Goal: Task Accomplishment & Management: Use online tool/utility

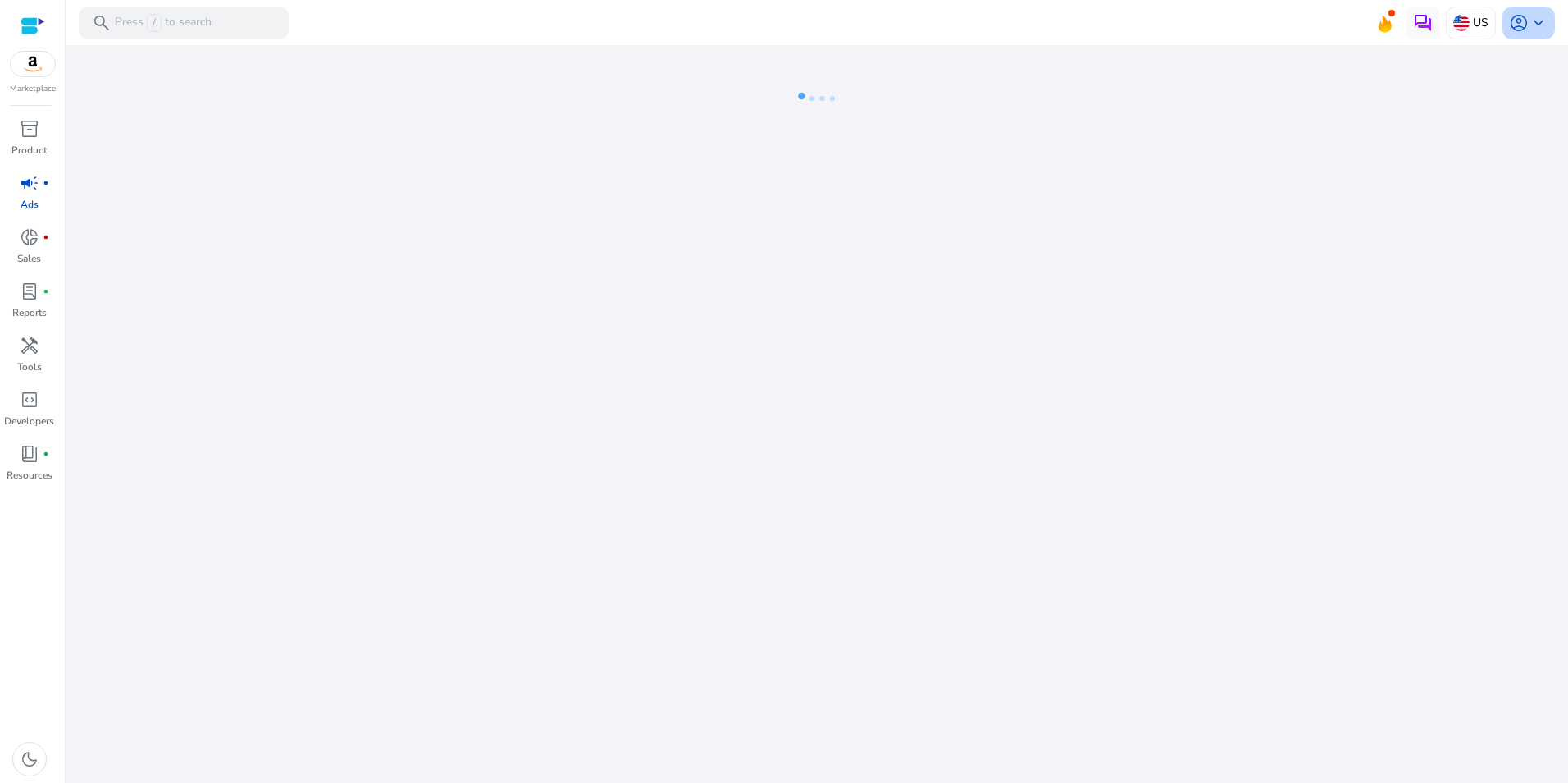
click at [1530, 28] on span "keyboard_arrow_down" at bounding box center [1538, 23] width 20 height 20
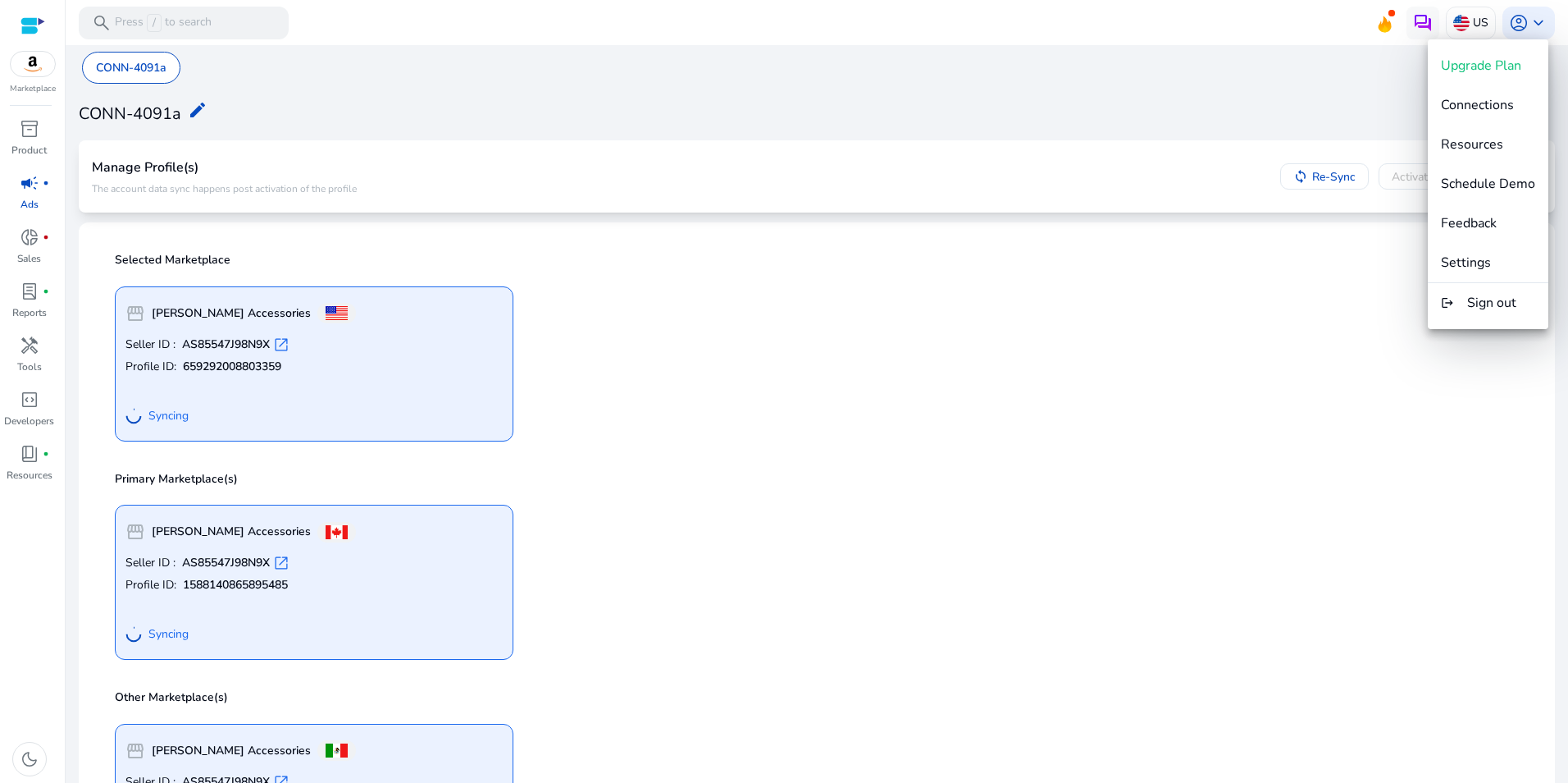
click at [783, 474] on div at bounding box center [784, 391] width 1568 height 783
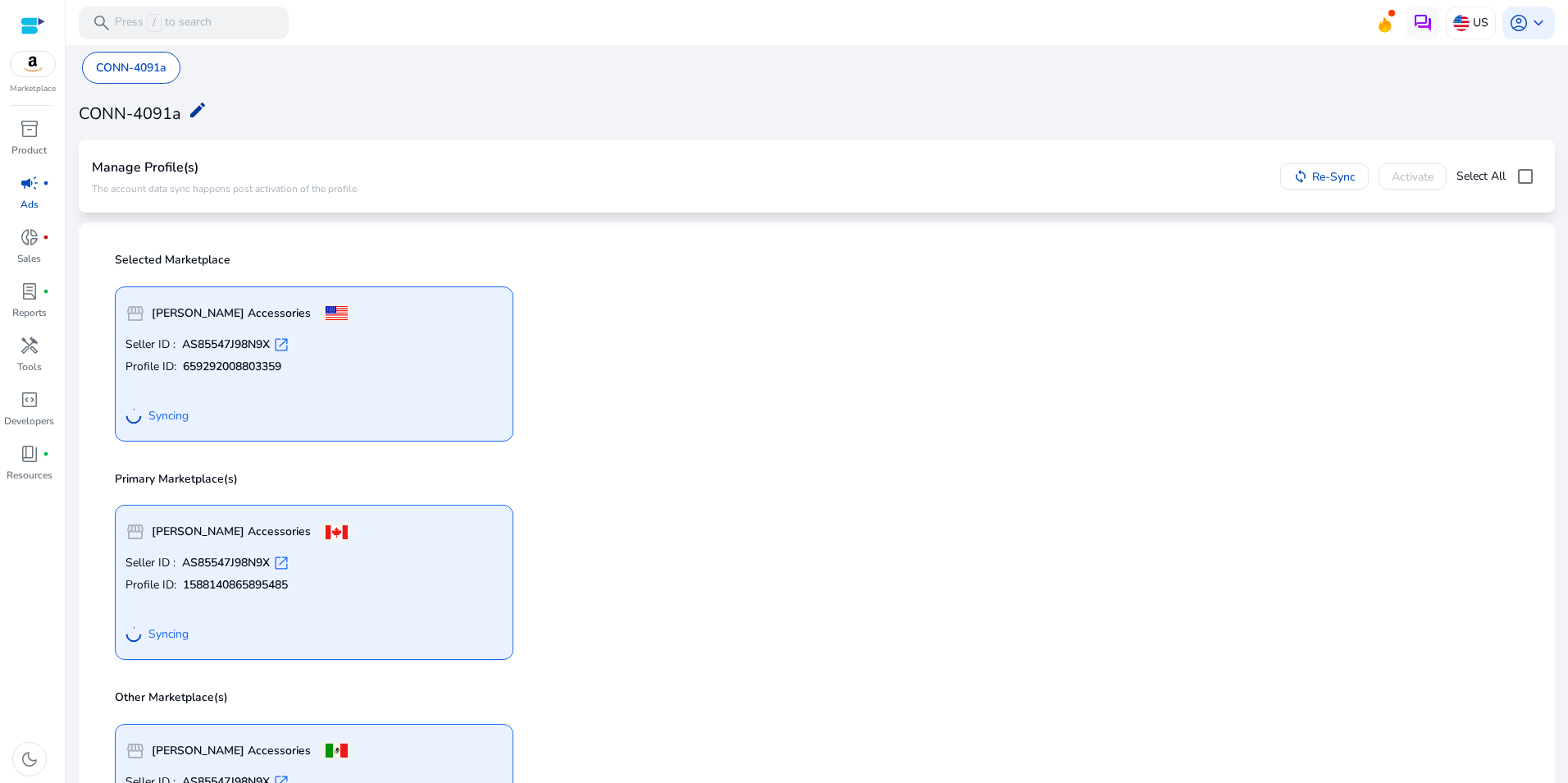
click at [188, 100] on mat-icon "edit" at bounding box center [198, 110] width 20 height 20
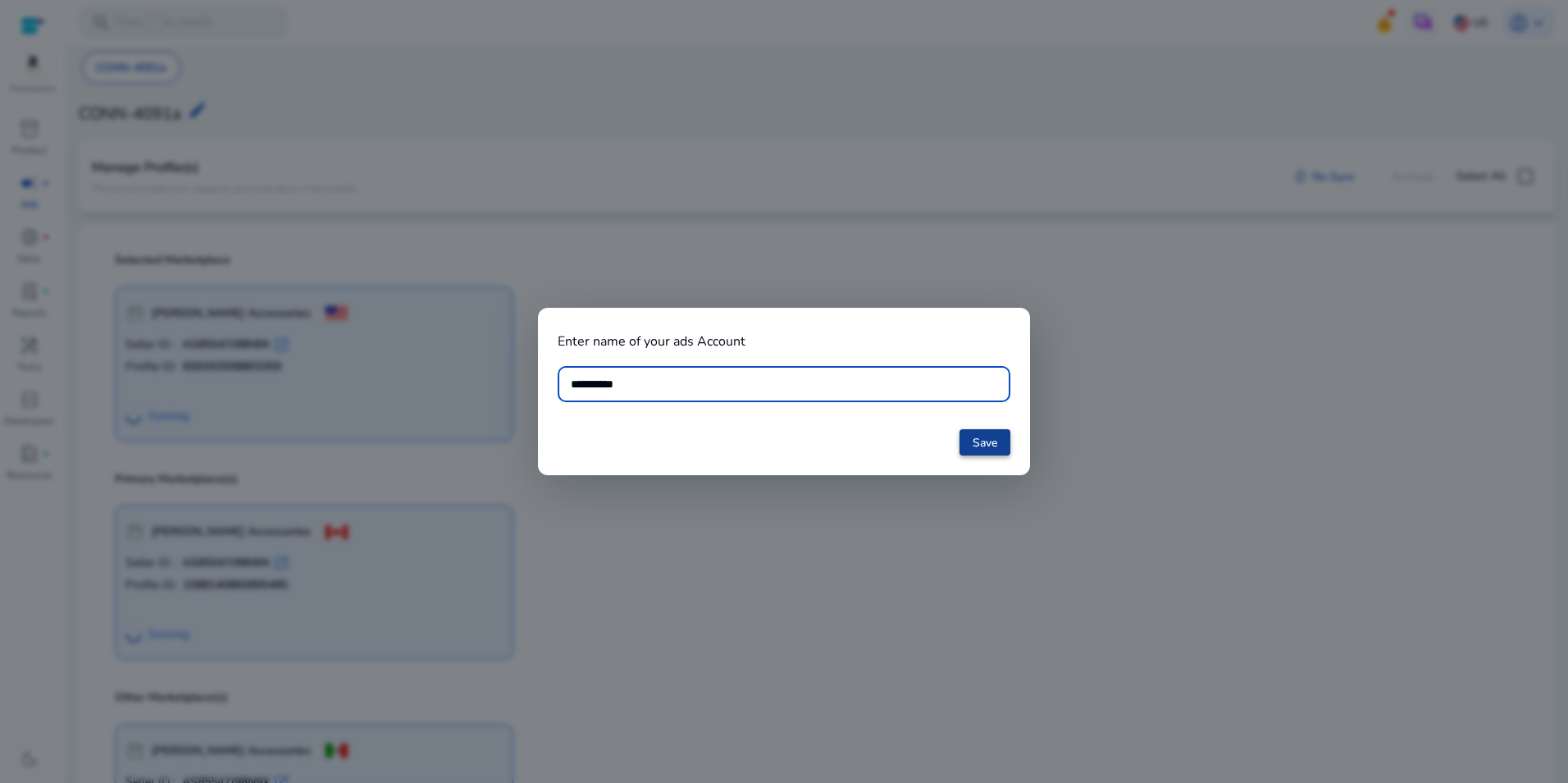
click at [975, 444] on span "Save" at bounding box center [984, 442] width 25 height 17
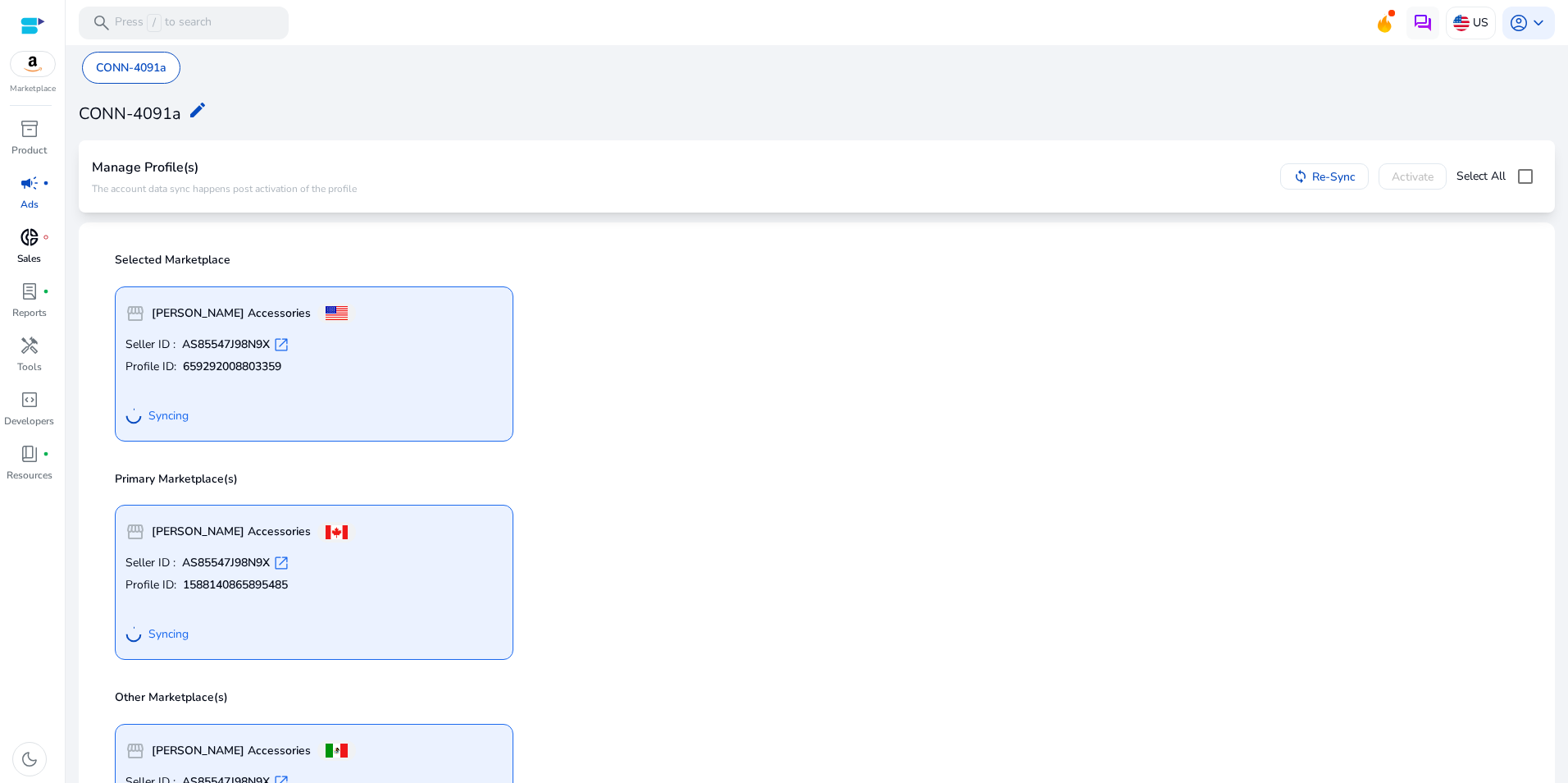
click at [37, 262] on p "Sales" at bounding box center [29, 258] width 24 height 15
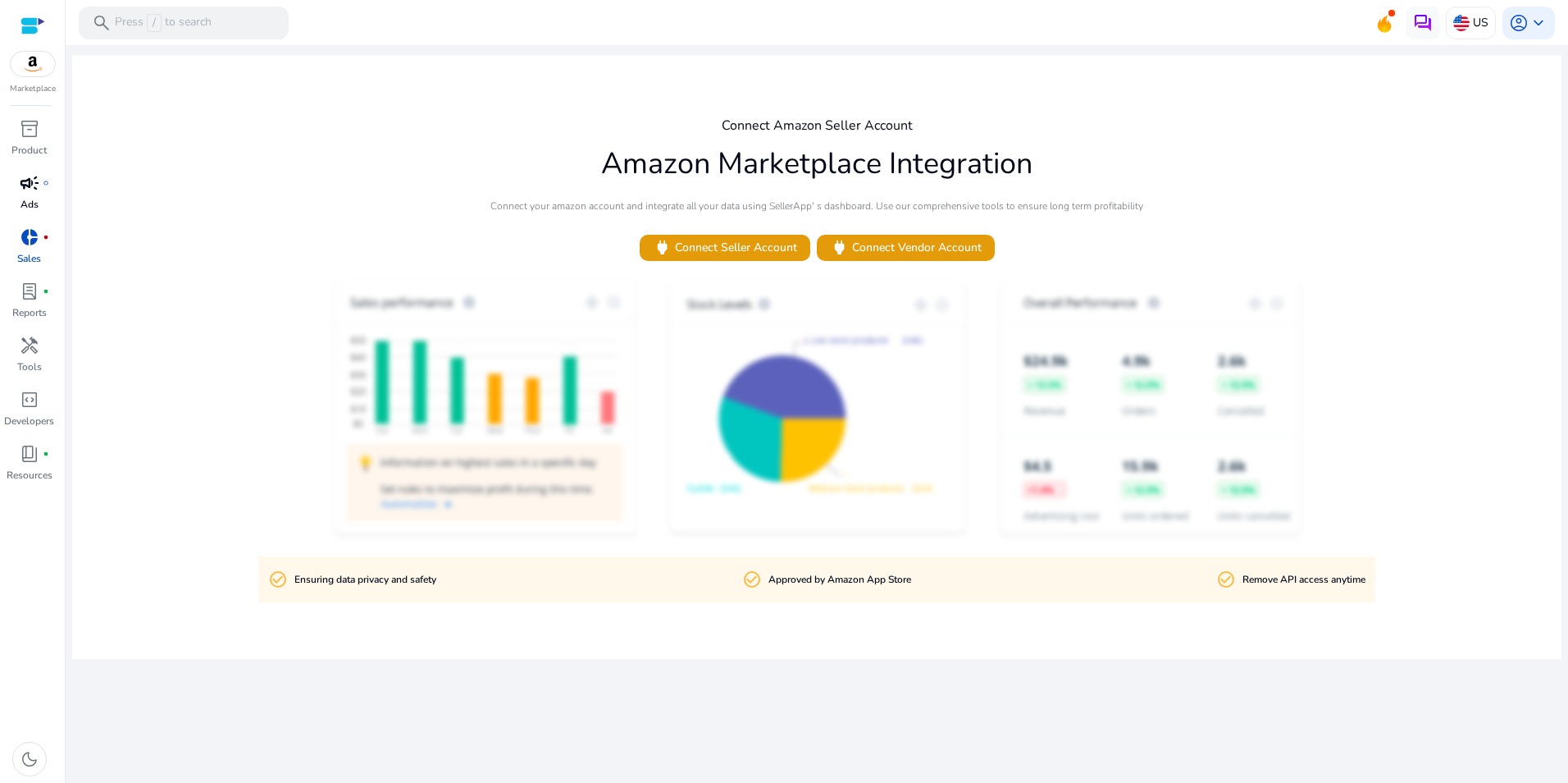
click at [24, 178] on span "campaign" at bounding box center [30, 183] width 20 height 20
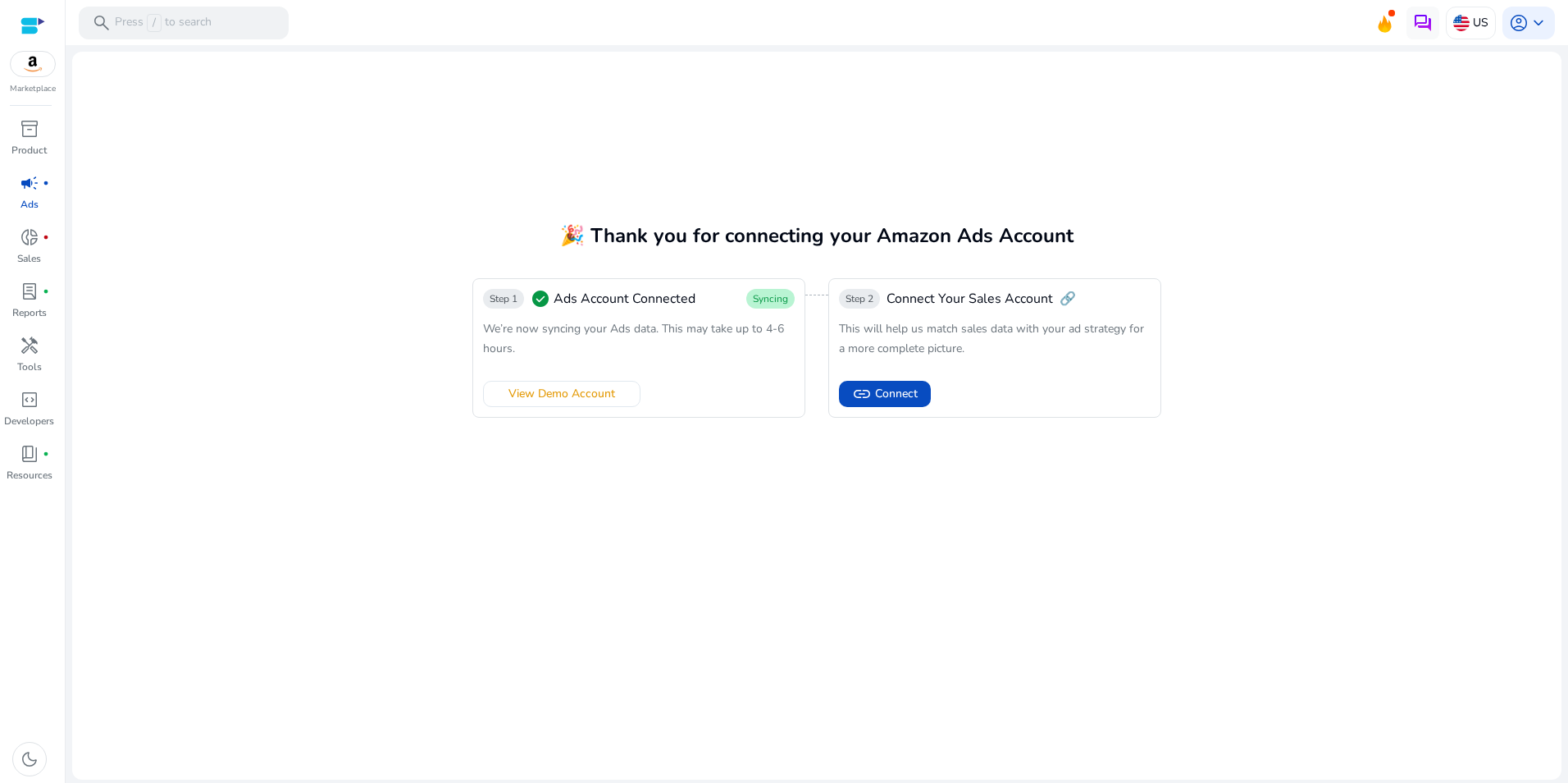
click at [16, 185] on div "campaign fiber_manual_record" at bounding box center [29, 183] width 46 height 26
click at [597, 389] on span "View Demo Account" at bounding box center [561, 393] width 106 height 17
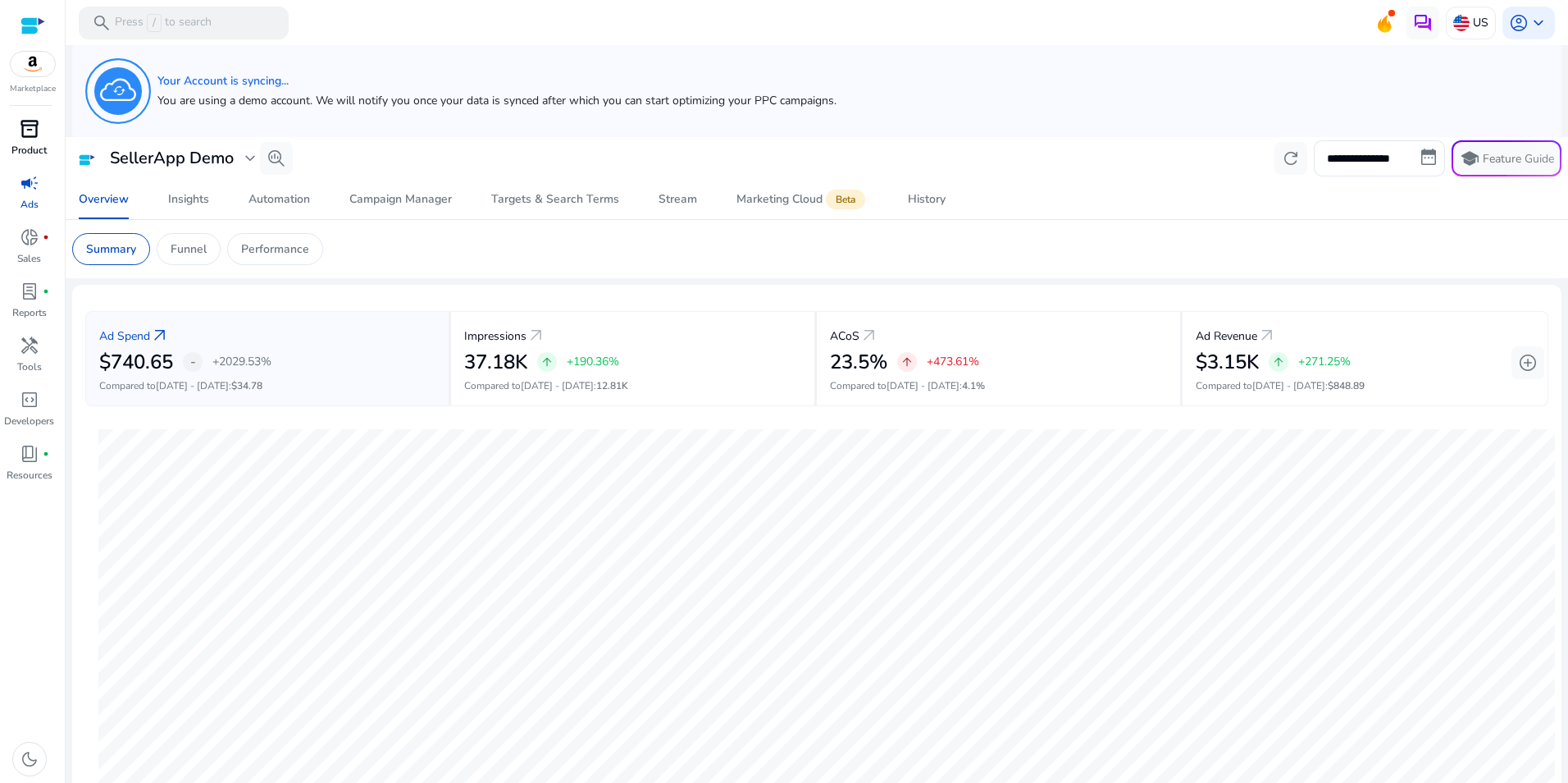
click at [33, 145] on p "Product" at bounding box center [29, 150] width 35 height 15
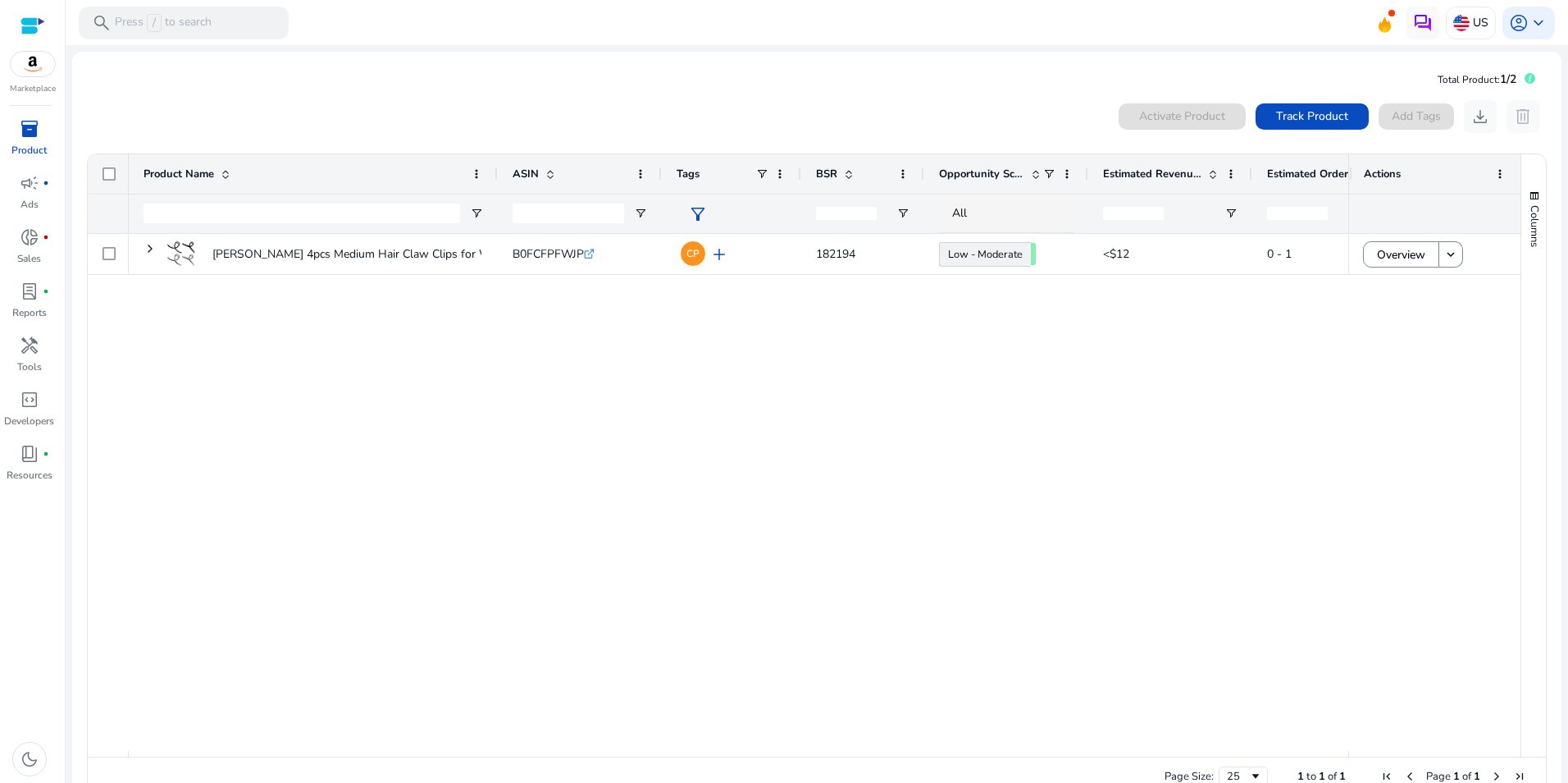
click at [841, 418] on div "[PERSON_NAME] 4pcs Medium Hair Claw Clips for Women – Dark & Light... B0FCFPFWJ…" at bounding box center [738, 492] width 1219 height 517
click at [1278, 125] on span "Track Product" at bounding box center [1312, 115] width 72 height 17
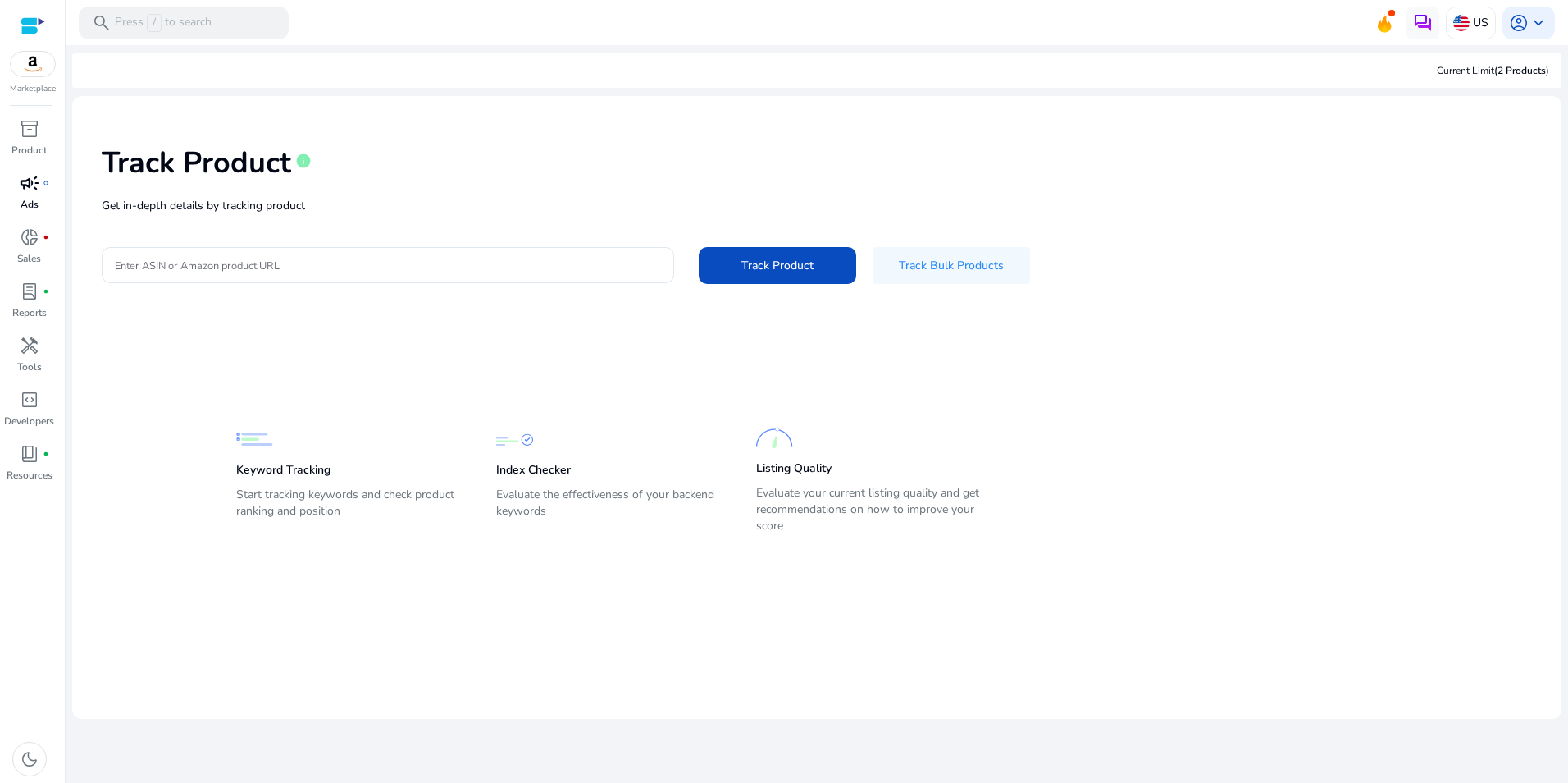
click at [38, 181] on span "campaign" at bounding box center [30, 183] width 20 height 20
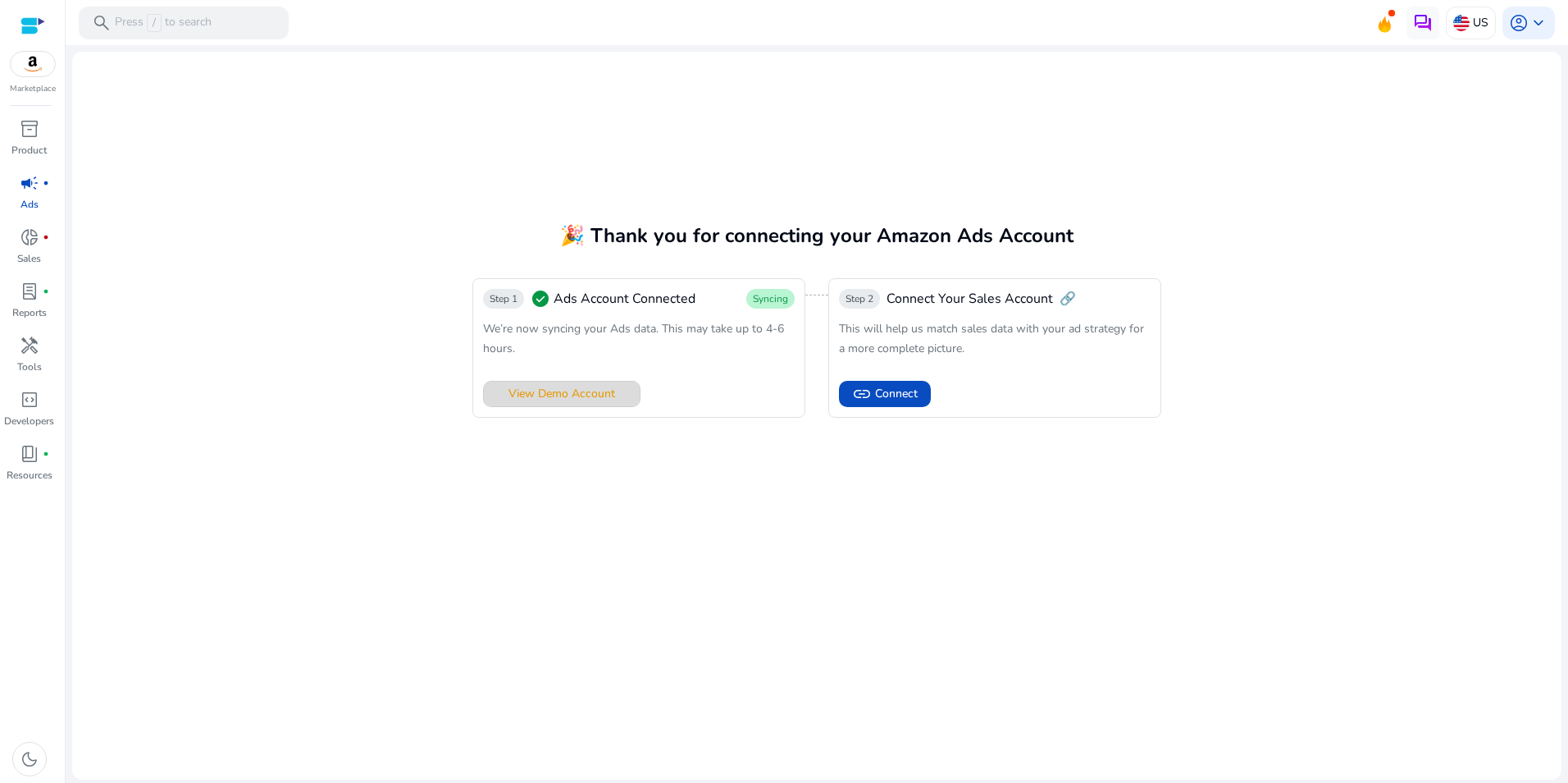
click at [589, 389] on span "View Demo Account" at bounding box center [561, 393] width 106 height 17
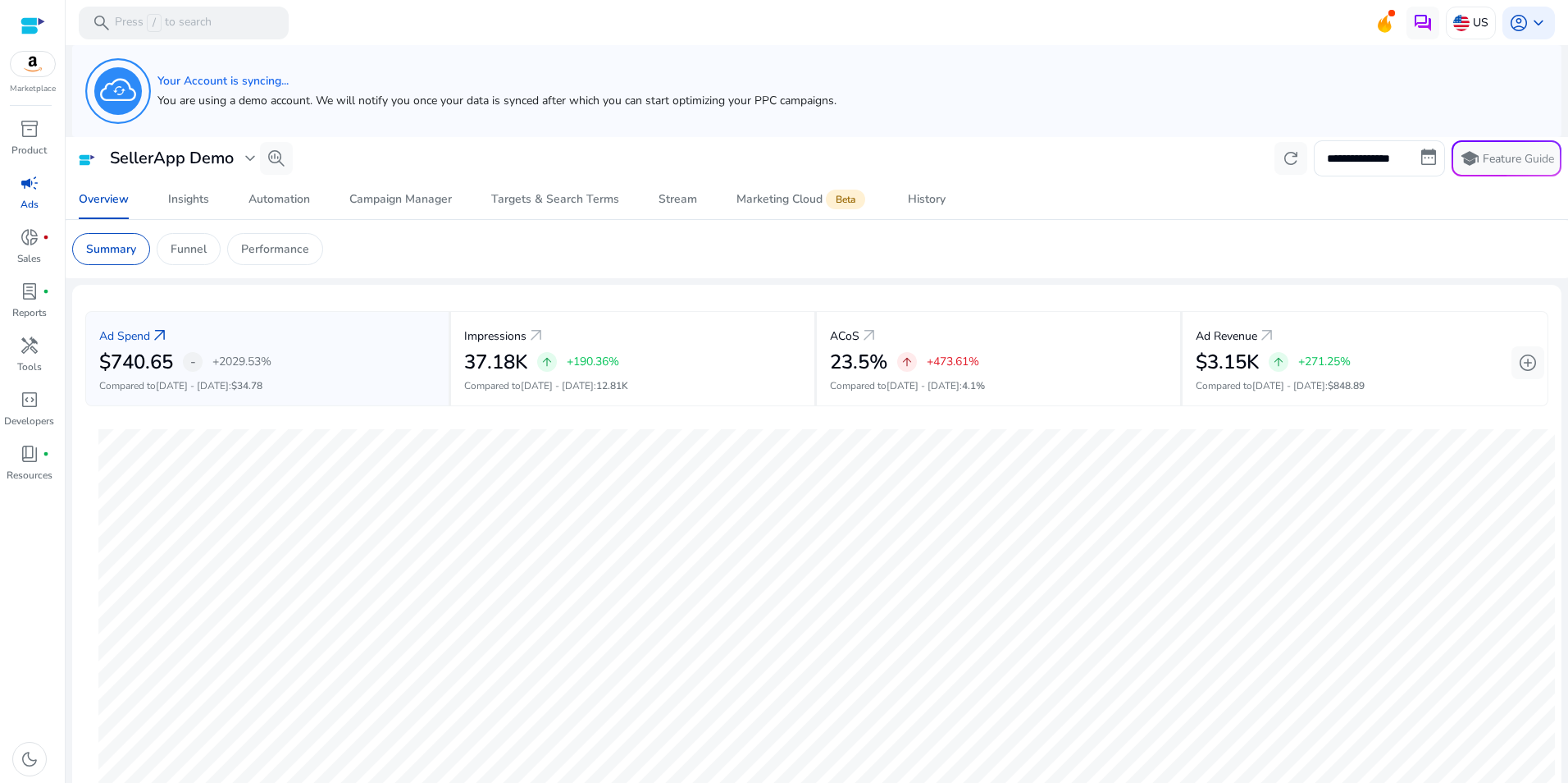
click at [28, 189] on span "campaign" at bounding box center [30, 183] width 20 height 20
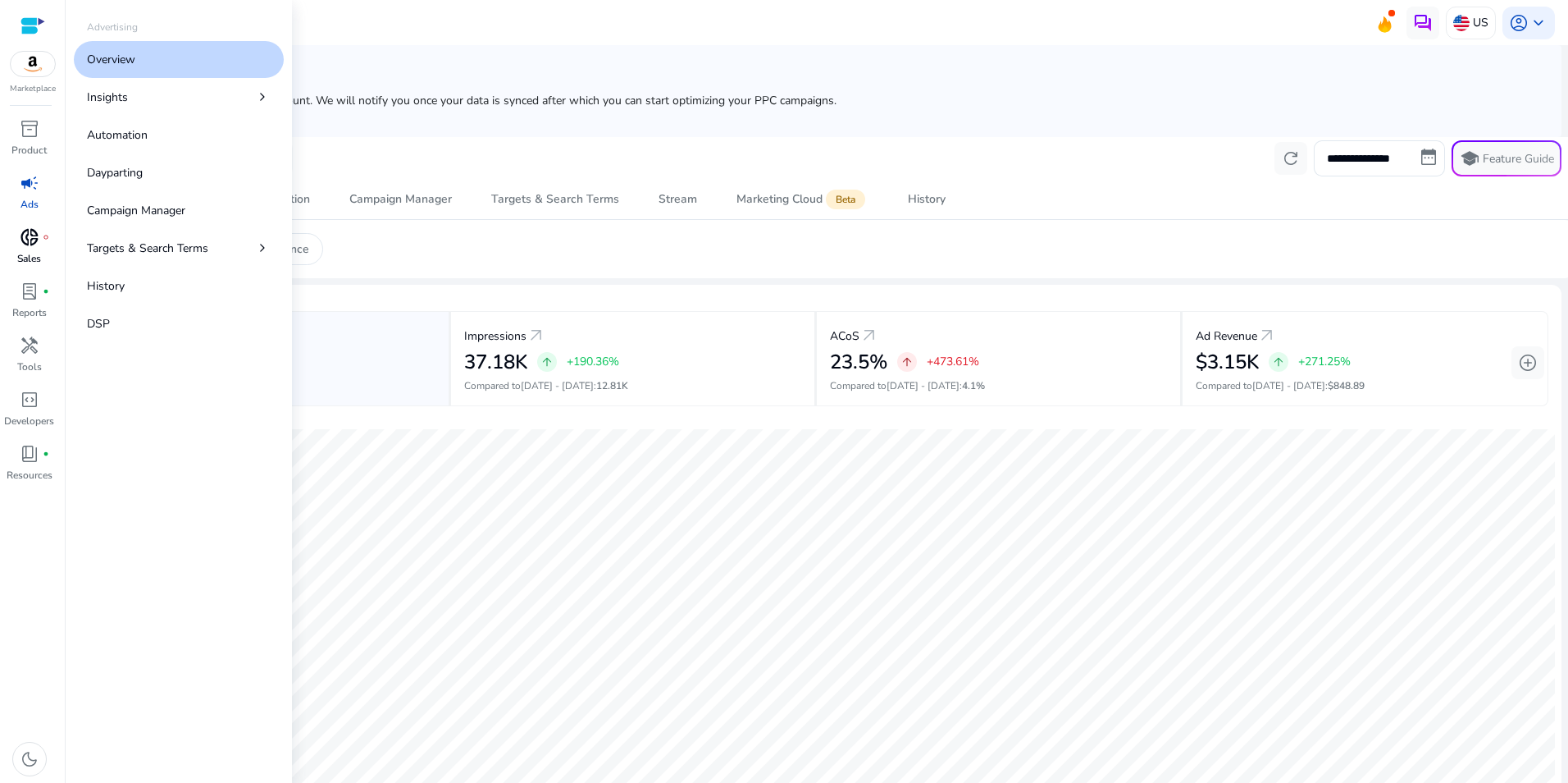
click at [25, 238] on span "donut_small" at bounding box center [30, 237] width 20 height 20
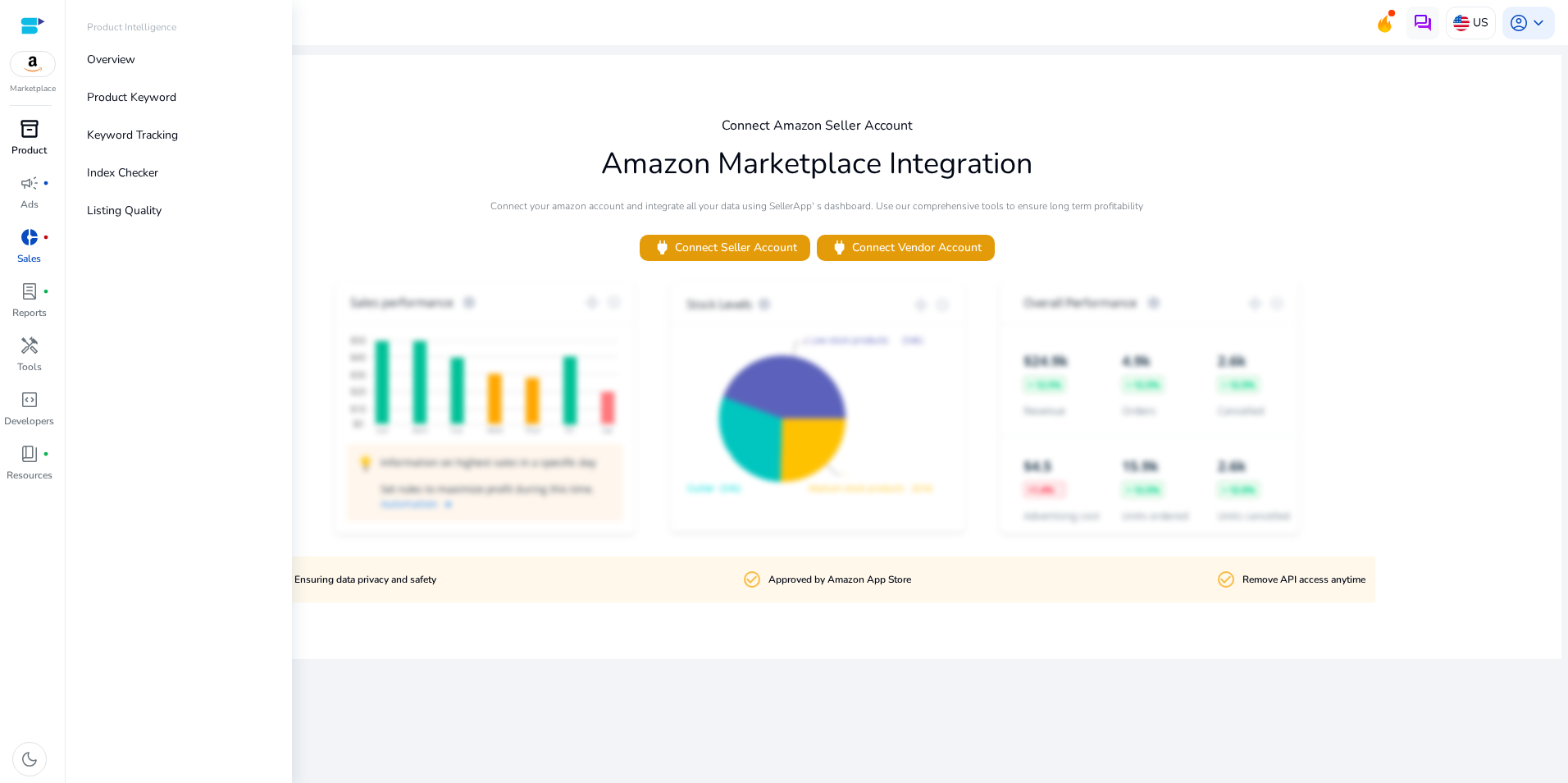
click at [32, 136] on span "inventory_2" at bounding box center [30, 129] width 20 height 20
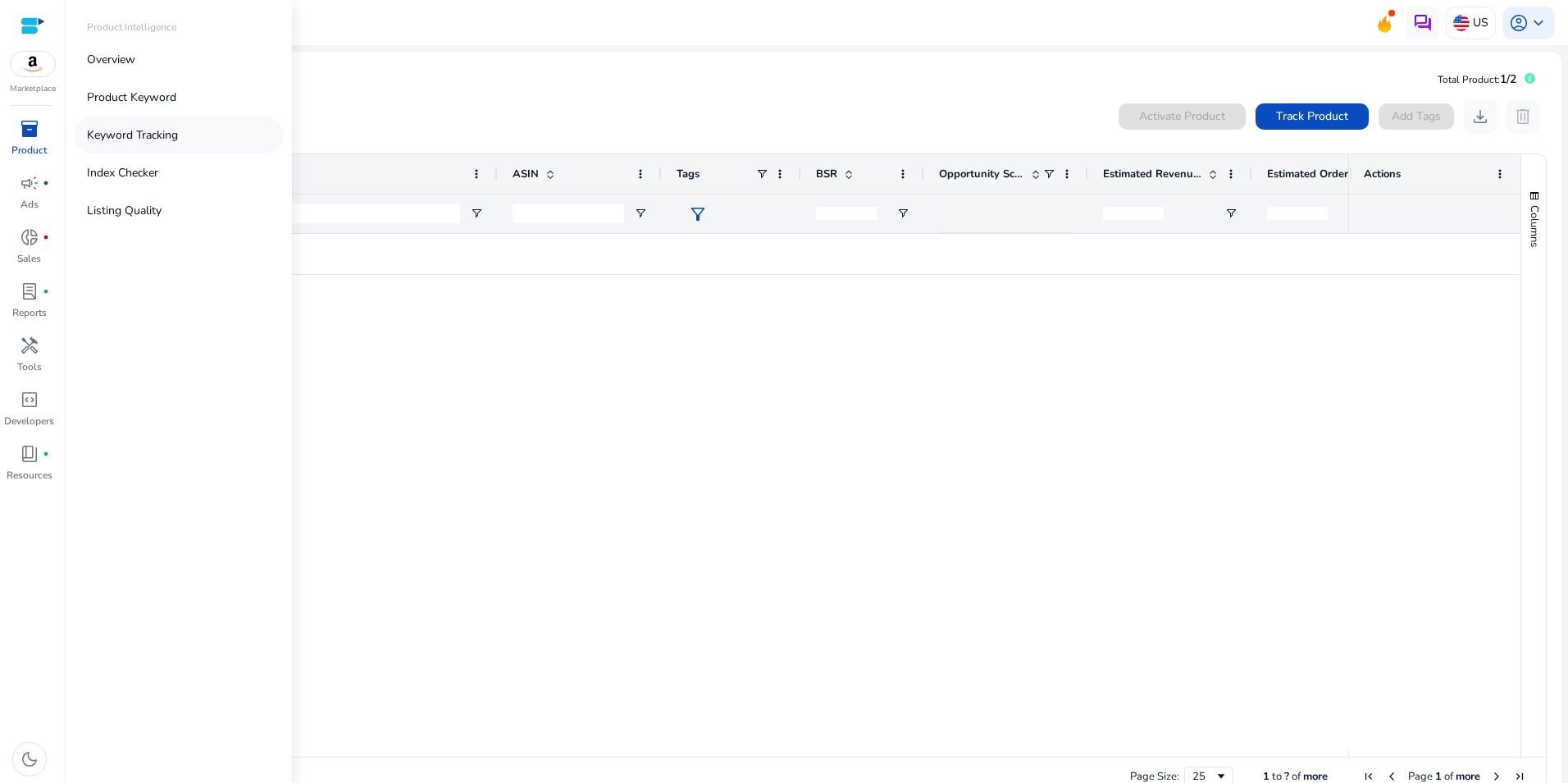
click at [115, 137] on p "Keyword Tracking" at bounding box center [133, 135] width 91 height 17
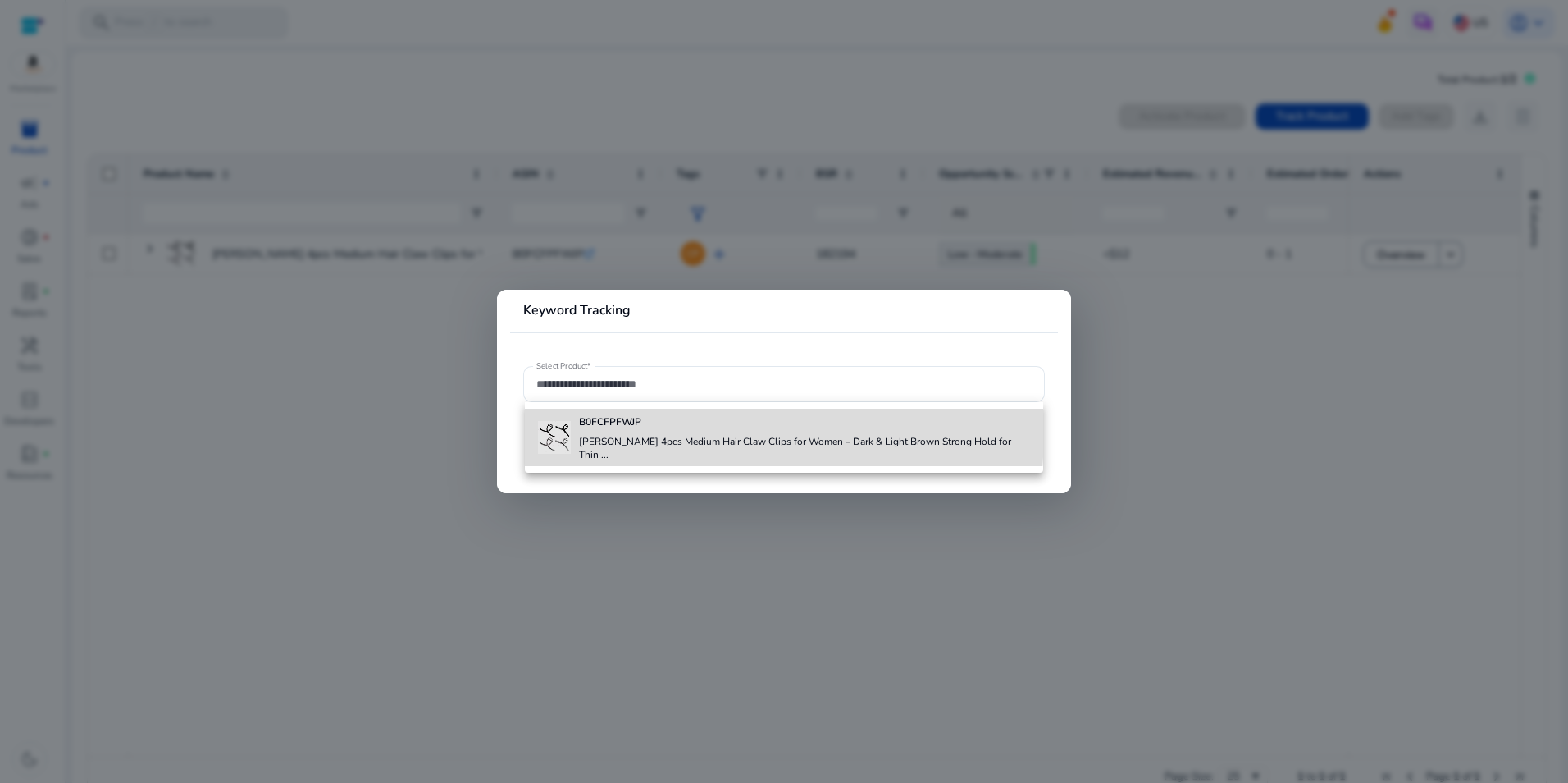
click at [617, 431] on div "B0FCFPFWJP [PERSON_NAME] 4pcs Medium Hair Claw Clips for Women – Dark & Light B…" at bounding box center [804, 437] width 451 height 57
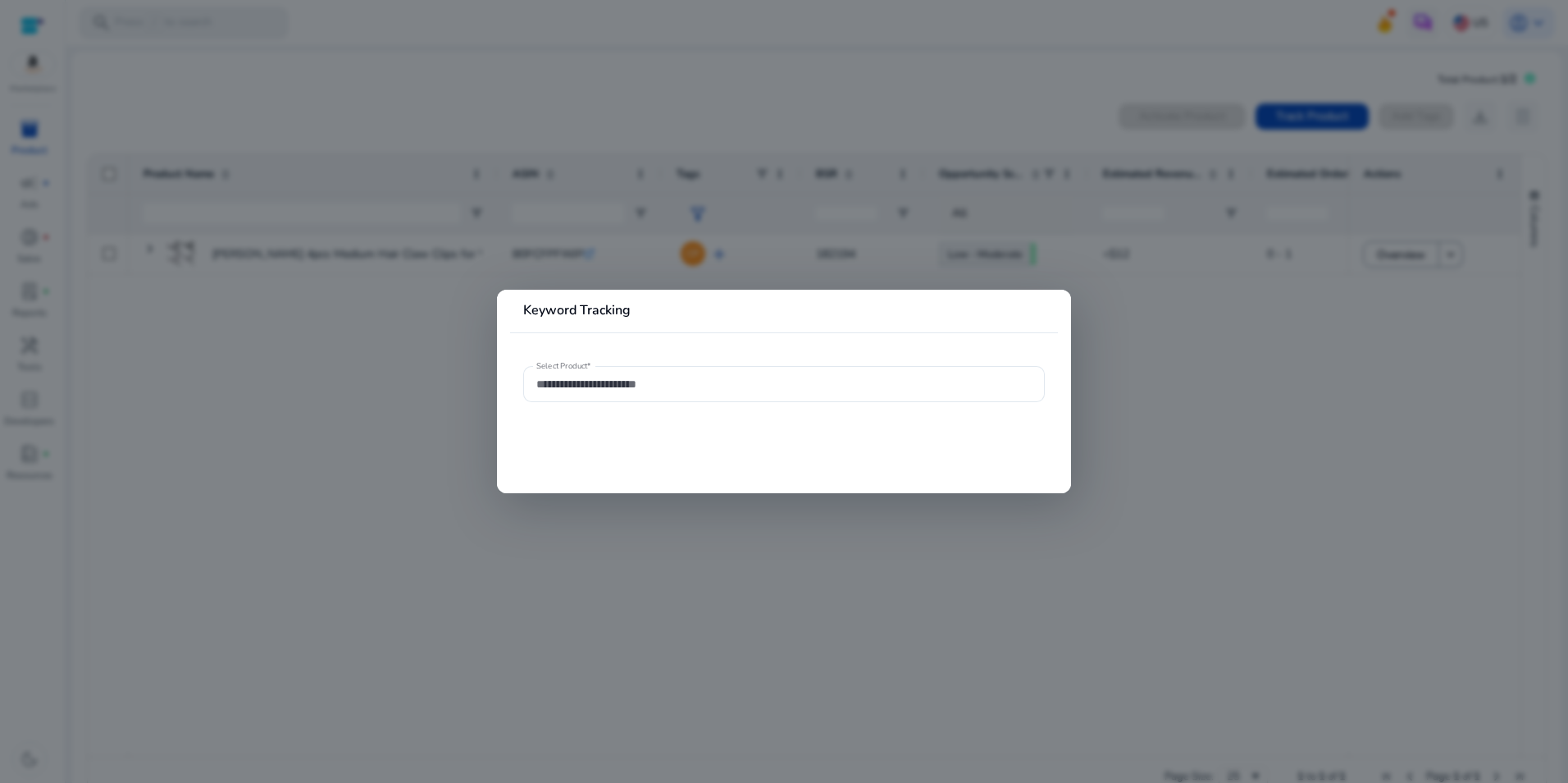
type input "**********"
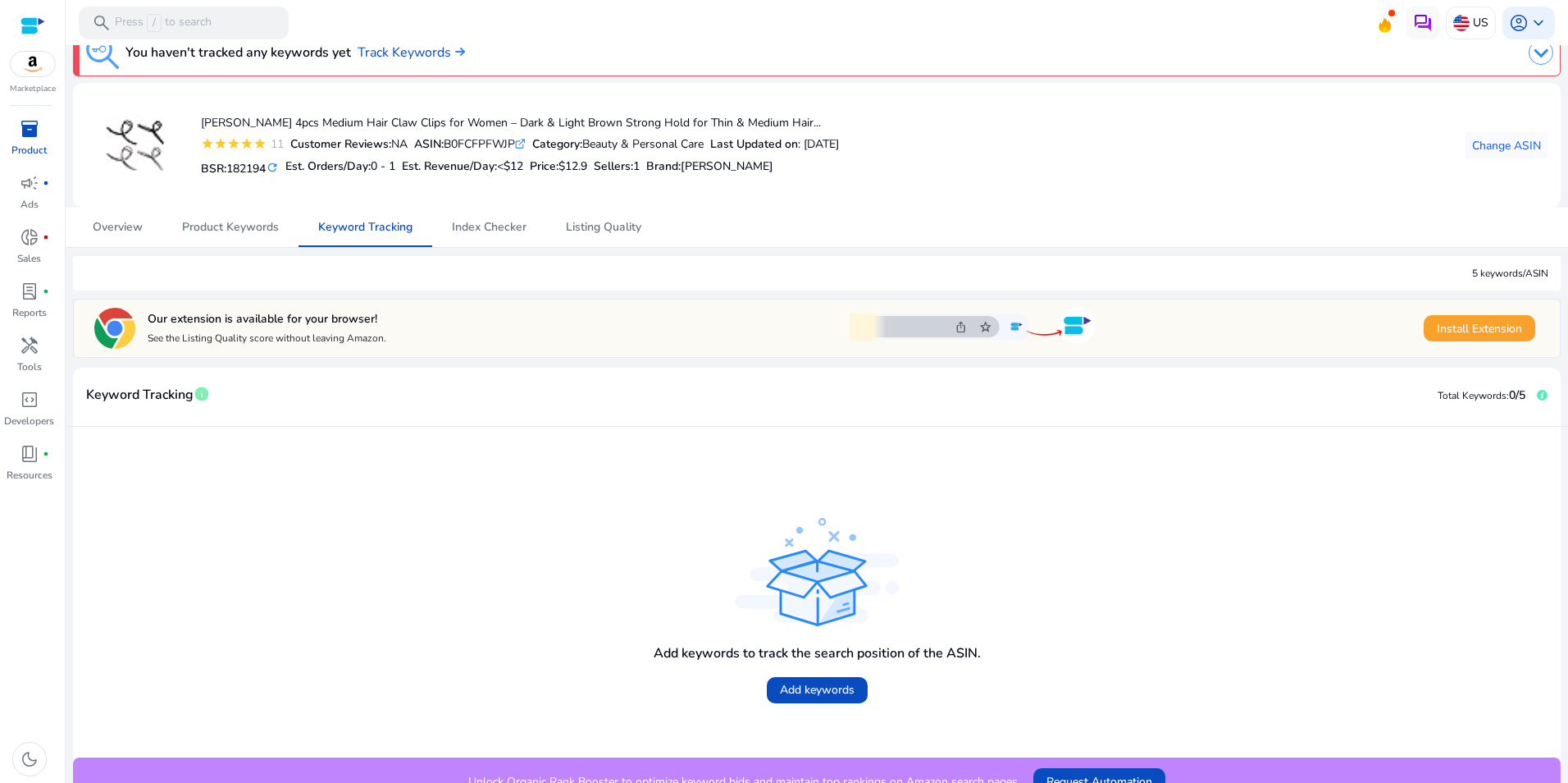
scroll to position [46, 0]
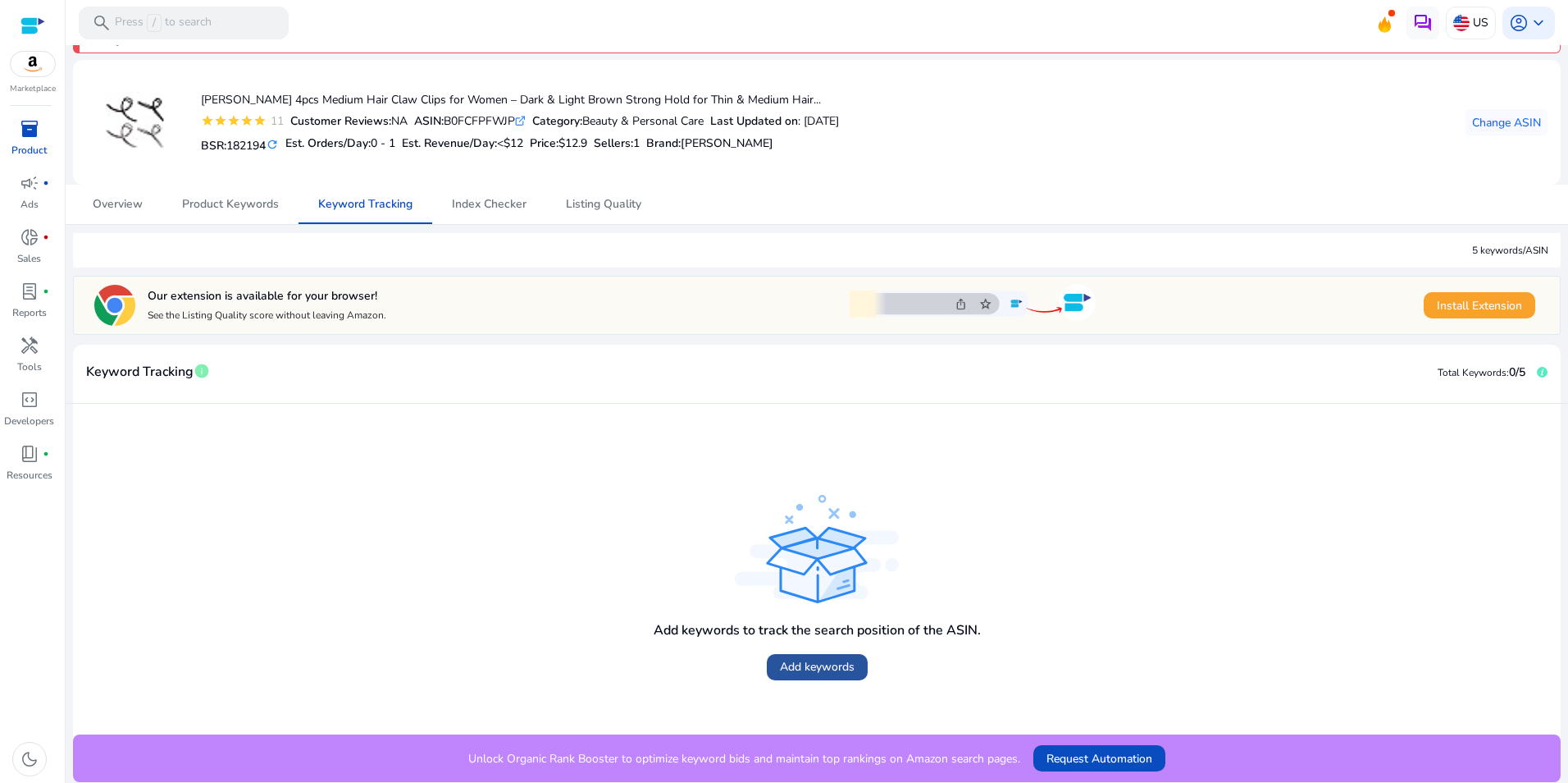
click at [820, 658] on link "Add keywords" at bounding box center [816, 667] width 101 height 26
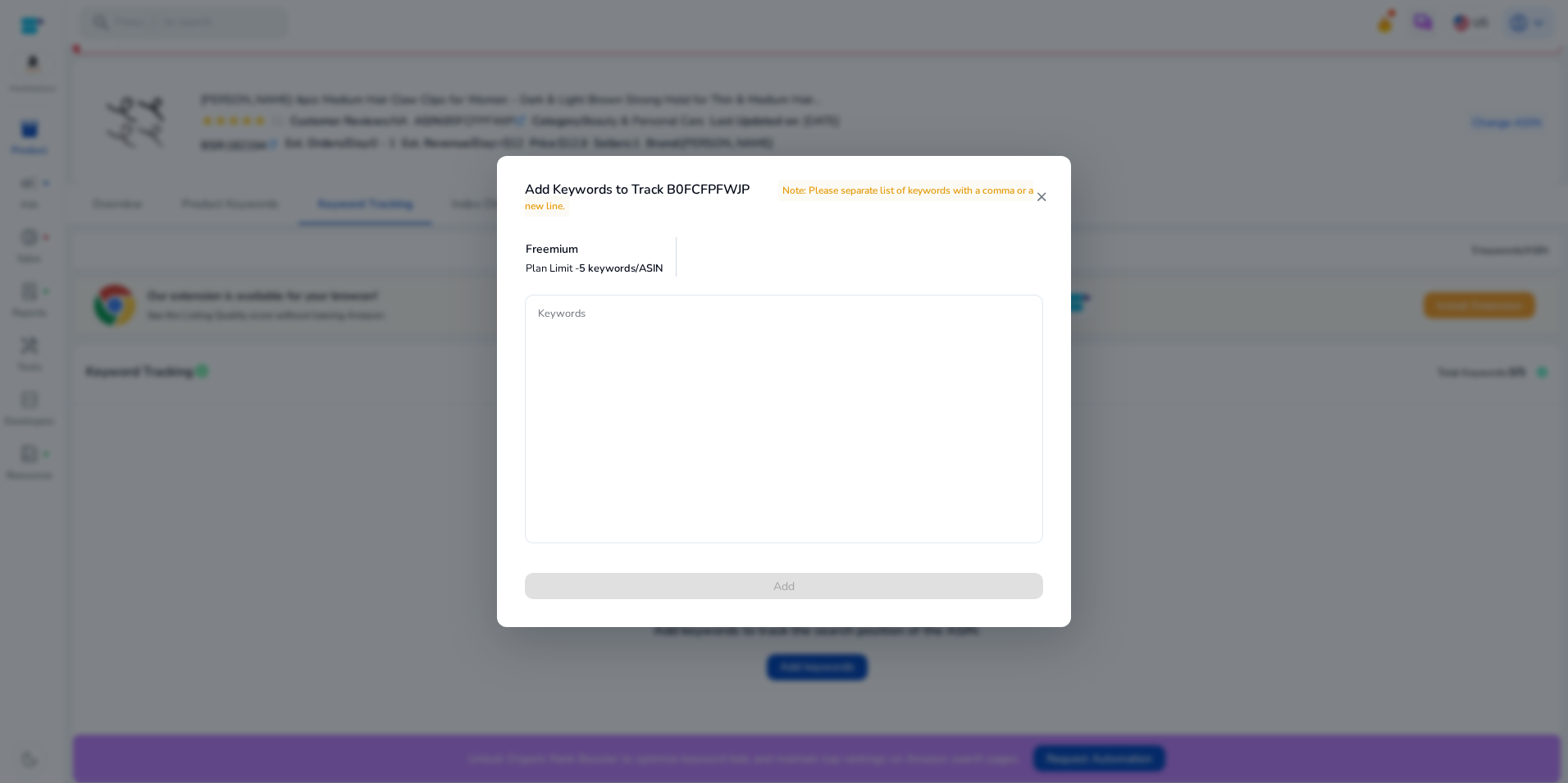
click at [1037, 192] on mat-icon "close" at bounding box center [1040, 196] width 14 height 15
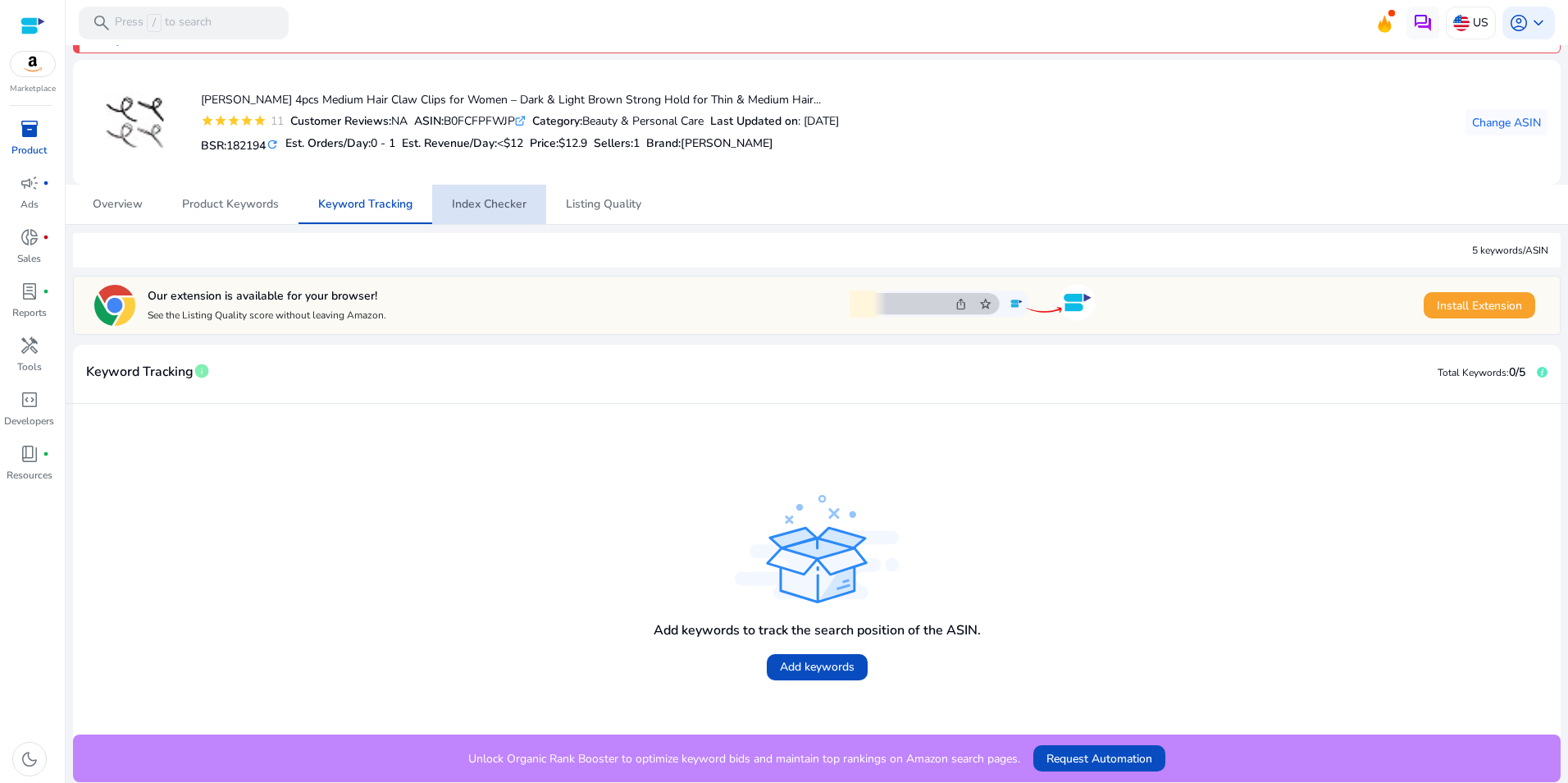
click at [500, 205] on span "Index Checker" at bounding box center [489, 204] width 75 height 12
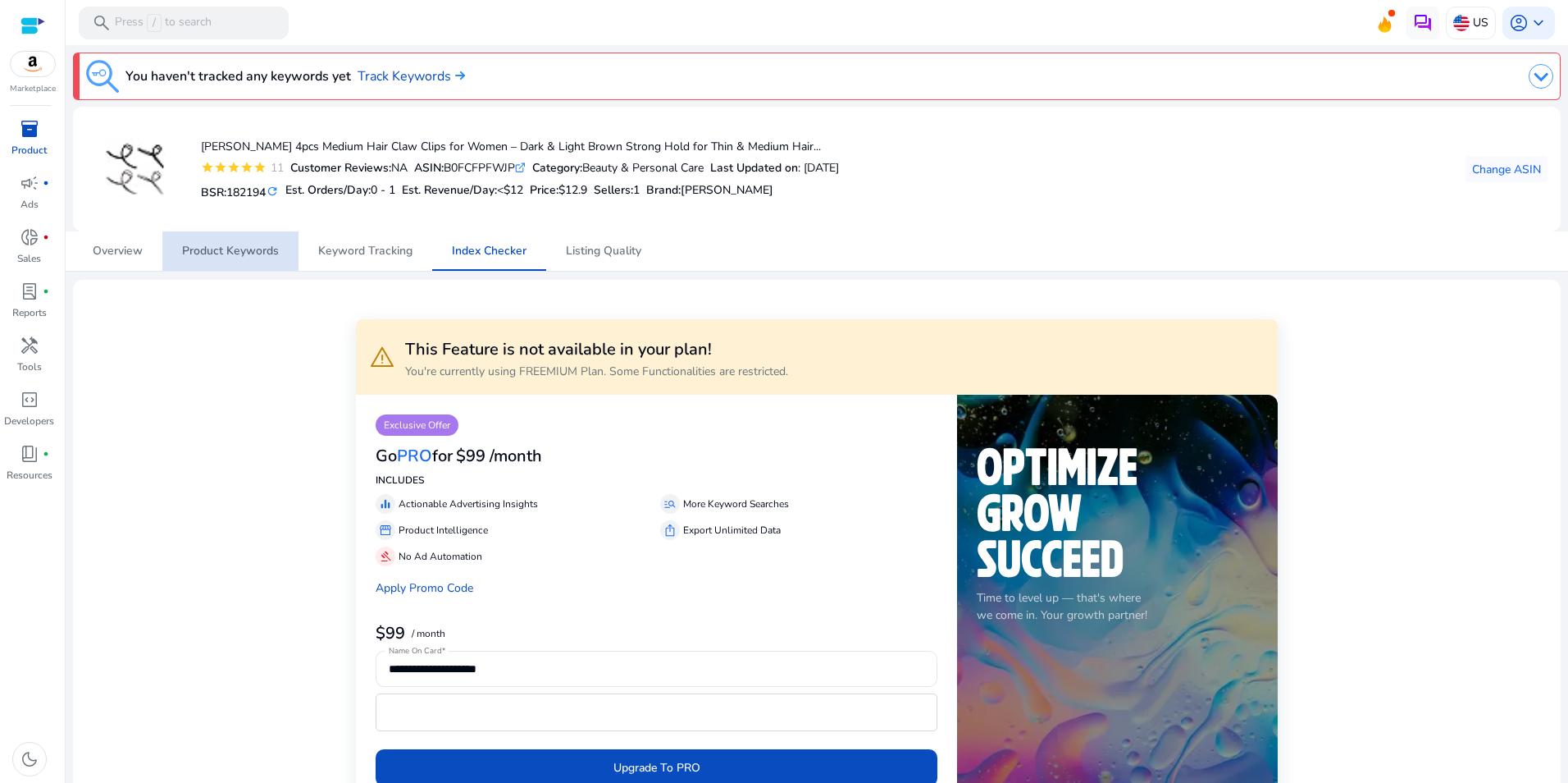
click at [237, 256] on span "Product Keywords" at bounding box center [230, 251] width 96 height 12
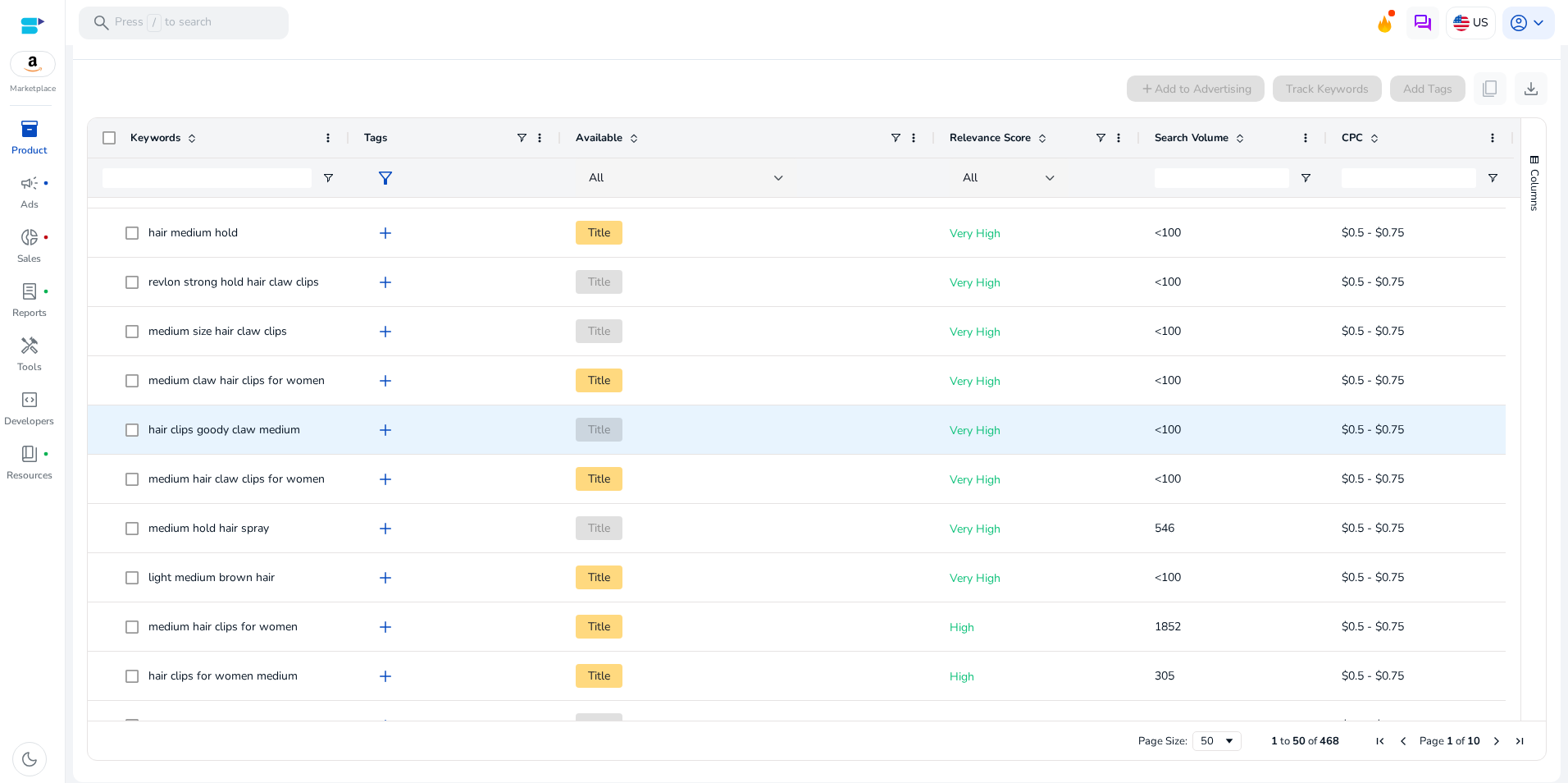
scroll to position [984, 0]
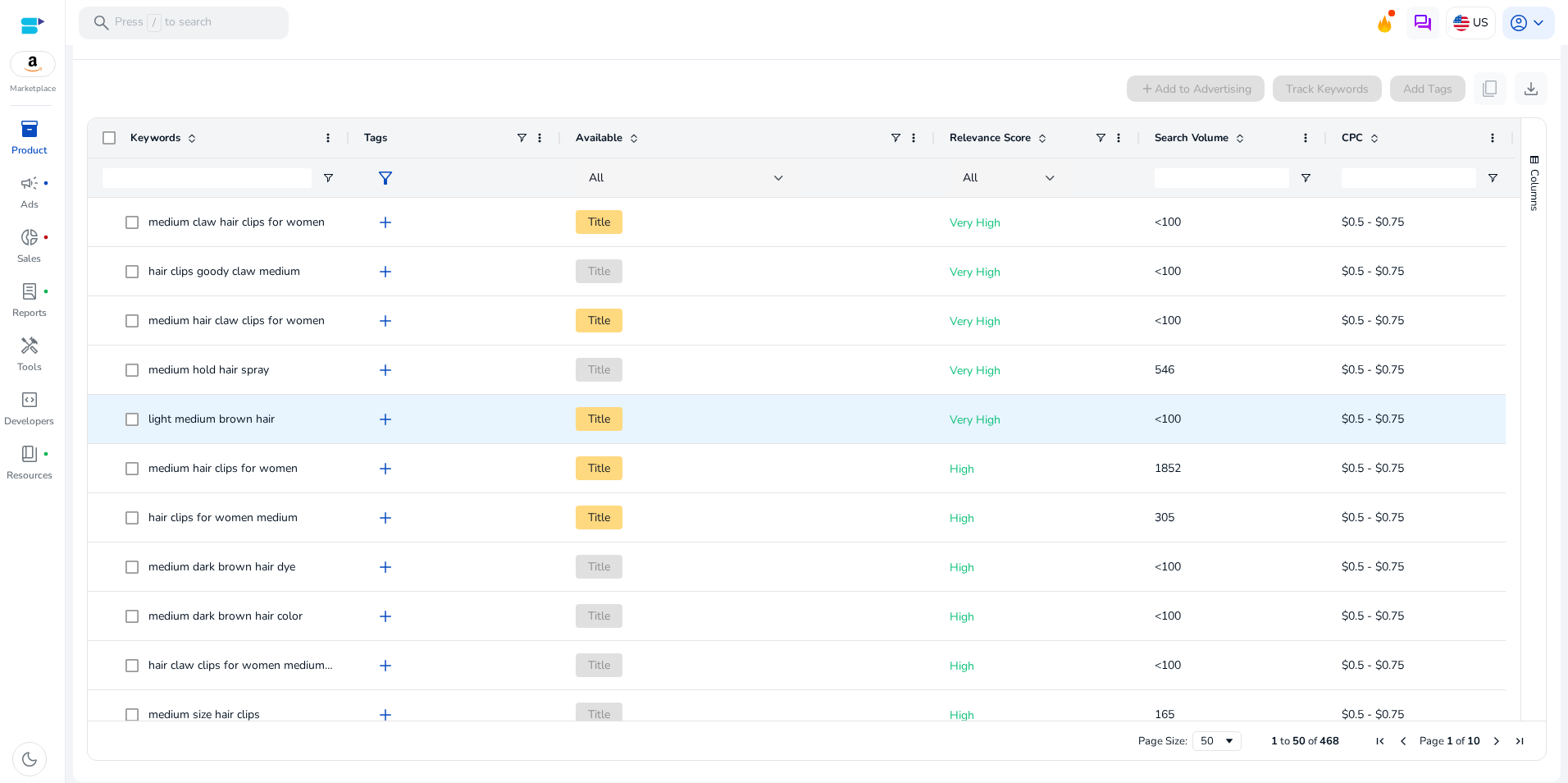
click at [605, 421] on span "Title" at bounding box center [598, 418] width 46 height 24
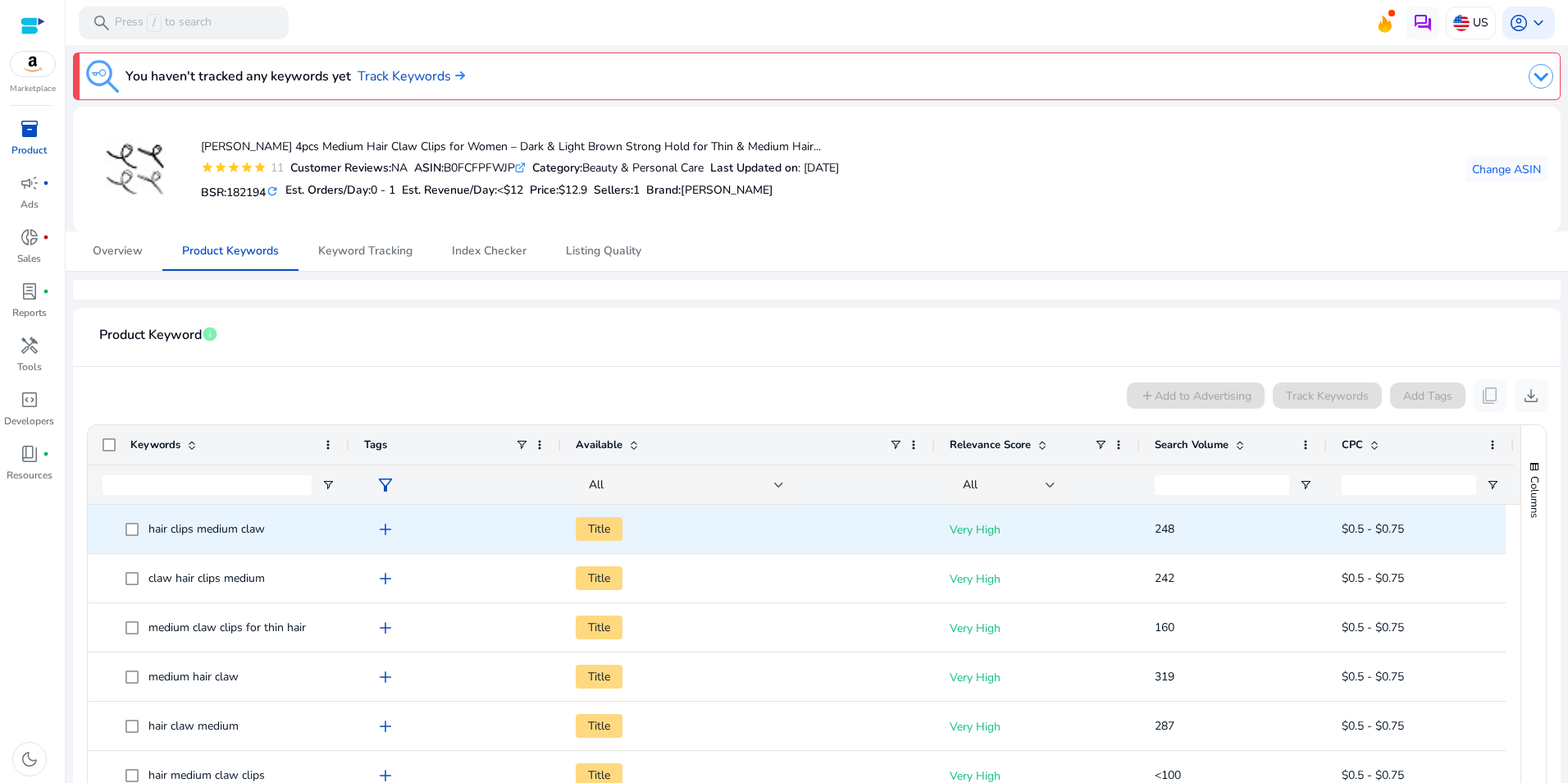
scroll to position [306, 0]
